Goal: Information Seeking & Learning: Check status

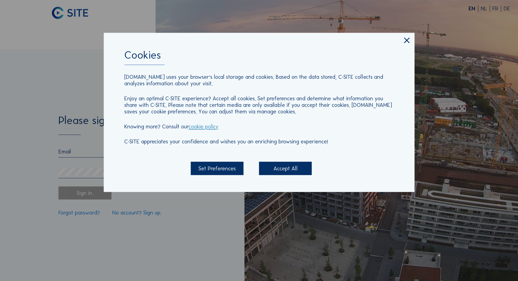
click at [292, 170] on div "Accept All" at bounding box center [285, 168] width 53 height 13
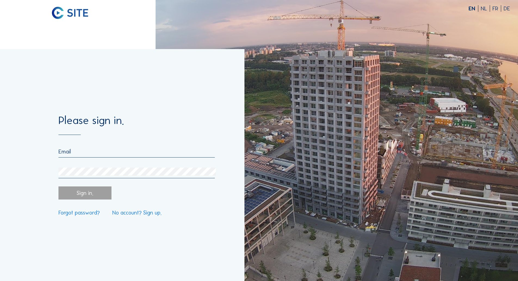
drag, startPoint x: 99, startPoint y: 153, endPoint x: 99, endPoint y: 150, distance: 3.0
click at [99, 153] on input "email" at bounding box center [137, 151] width 156 height 7
type input "maxime.bordui@katoennatie.com"
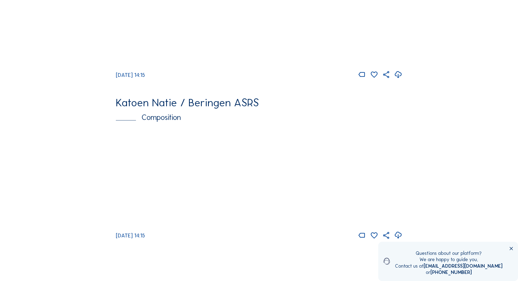
scroll to position [381, 0]
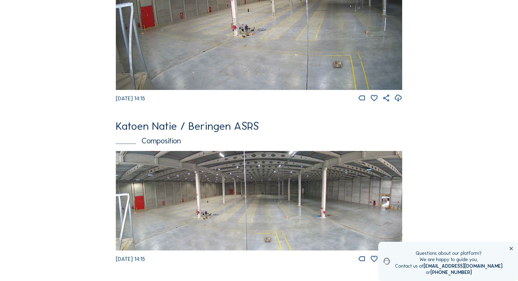
click at [369, 168] on img at bounding box center [259, 200] width 287 height 99
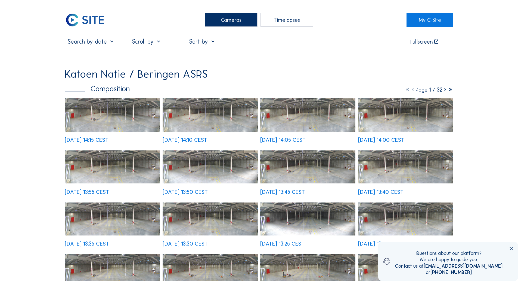
click at [139, 118] on img at bounding box center [112, 114] width 95 height 33
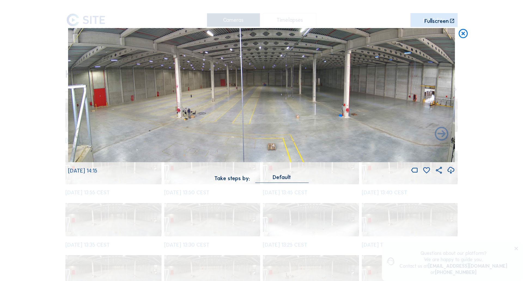
click at [451, 174] on icon at bounding box center [450, 170] width 8 height 10
click at [464, 34] on icon at bounding box center [462, 33] width 11 height 11
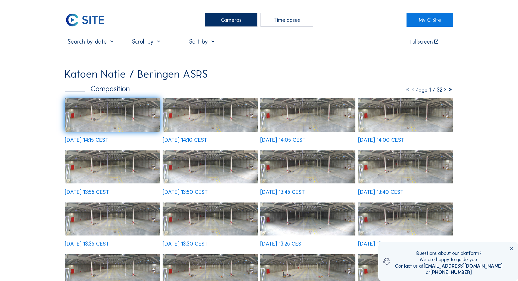
click at [450, 91] on icon at bounding box center [450, 89] width 5 height 7
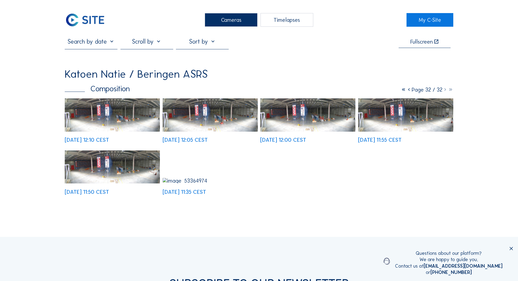
click at [193, 166] on div "Tu 23 Sep 2025 11:35 CEST" at bounding box center [210, 172] width 95 height 44
click at [147, 171] on img at bounding box center [112, 166] width 95 height 33
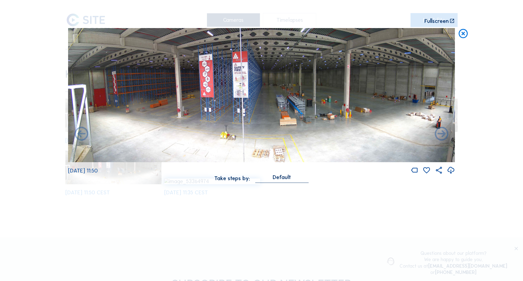
click at [451, 172] on icon at bounding box center [450, 170] width 8 height 10
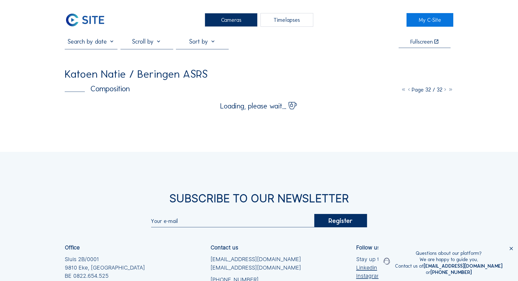
click at [407, 93] on icon at bounding box center [409, 89] width 5 height 7
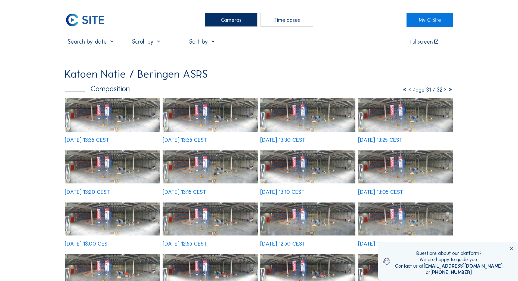
click at [108, 118] on img at bounding box center [112, 114] width 95 height 33
click at [402, 92] on icon at bounding box center [404, 89] width 5 height 7
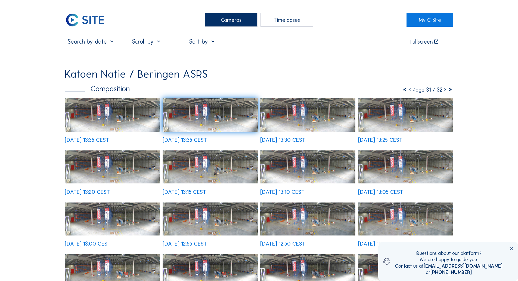
click at [402, 91] on icon at bounding box center [404, 89] width 5 height 7
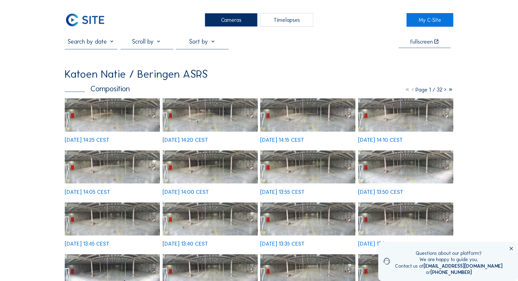
click at [118, 123] on img at bounding box center [112, 114] width 95 height 33
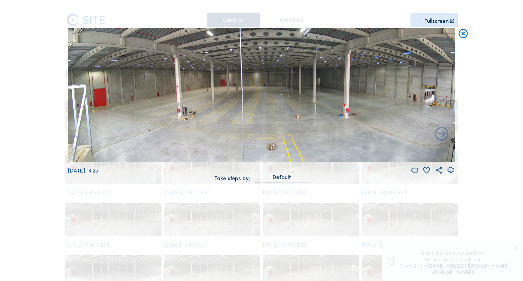
click at [205, 92] on img at bounding box center [261, 95] width 386 height 134
drag, startPoint x: 242, startPoint y: 92, endPoint x: 245, endPoint y: 100, distance: 9.3
click at [242, 92] on img at bounding box center [261, 95] width 386 height 134
click at [247, 105] on img at bounding box center [261, 95] width 386 height 134
click at [248, 105] on img at bounding box center [261, 95] width 386 height 134
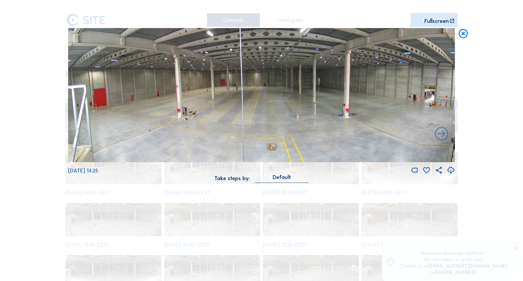
click at [360, 115] on img at bounding box center [261, 95] width 386 height 134
click at [277, 151] on img at bounding box center [261, 95] width 386 height 134
drag, startPoint x: 482, startPoint y: 16, endPoint x: 490, endPoint y: 34, distance: 20.0
click at [483, 17] on div "Scroll to travel through time | Press 'Alt' Button + Scroll to Zoom | Click and…" at bounding box center [261, 140] width 523 height 281
click at [490, 34] on div "Scroll to travel through time | Press 'Alt' Button + Scroll to Zoom | Click and…" at bounding box center [261, 140] width 523 height 281
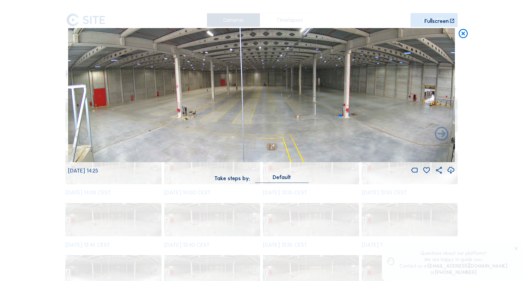
click at [461, 34] on icon at bounding box center [462, 33] width 11 height 11
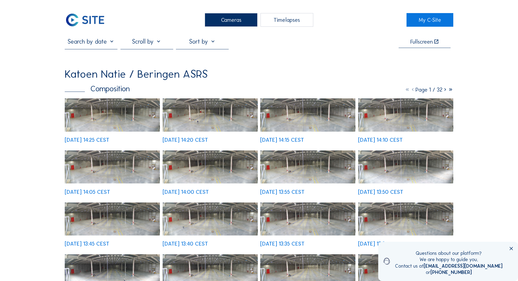
click at [118, 119] on img at bounding box center [112, 114] width 95 height 33
